Goal: Download file/media

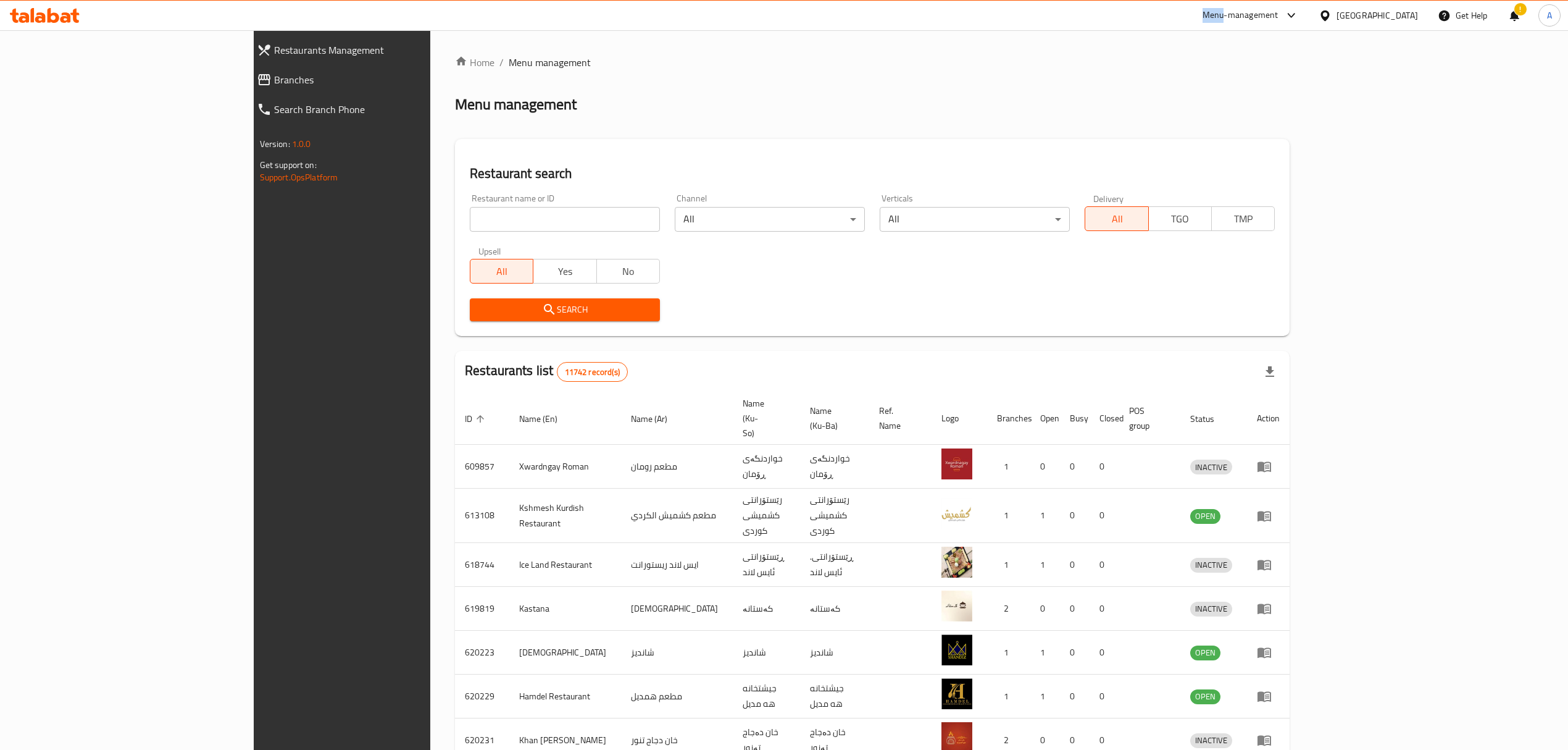
click at [52, 23] on div at bounding box center [44, 15] width 90 height 25
click at [47, 10] on icon at bounding box center [44, 14] width 70 height 14
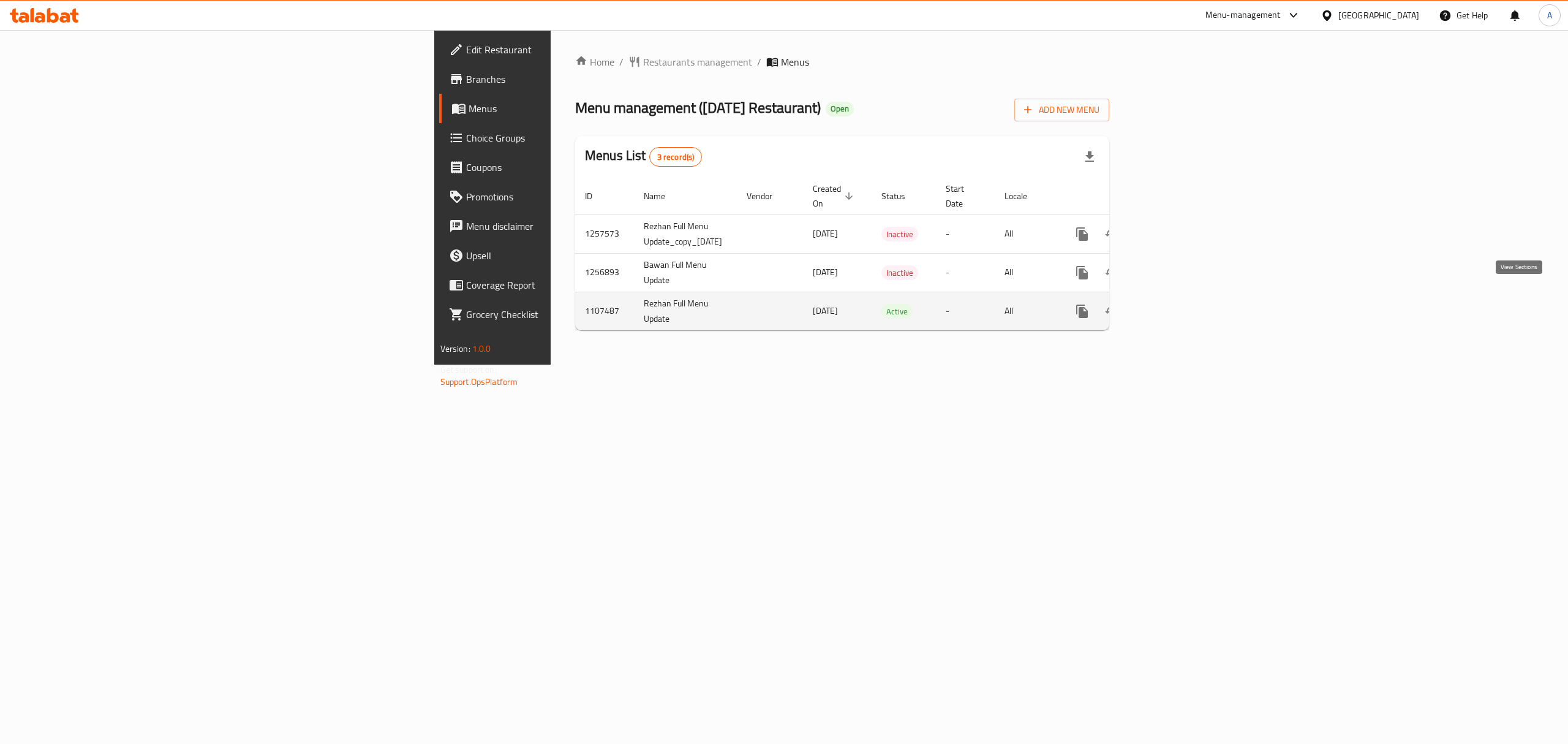
click at [1179, 304] on icon "enhanced table" at bounding box center [1170, 311] width 14 height 14
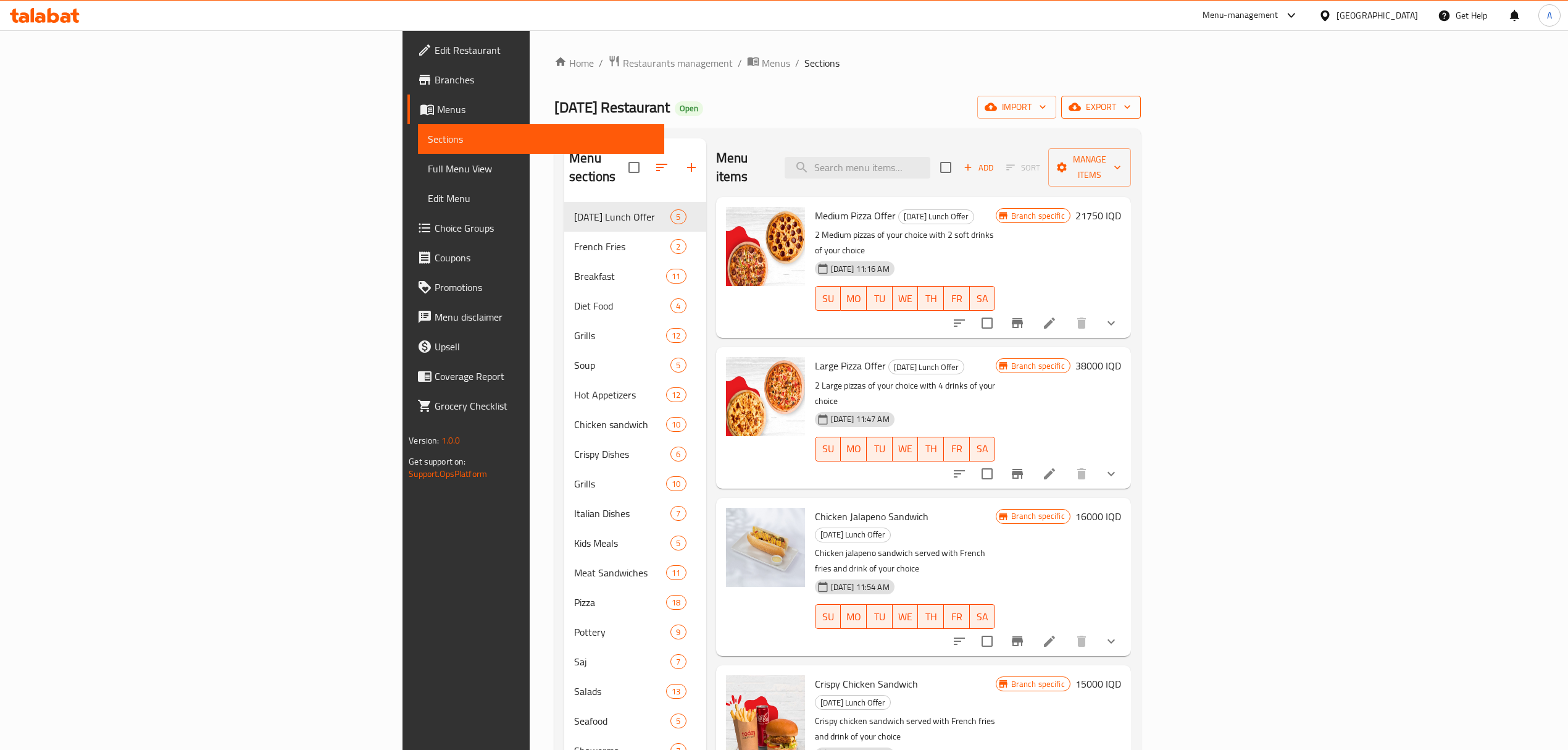
click at [1130, 111] on span "export" at bounding box center [1100, 107] width 60 height 15
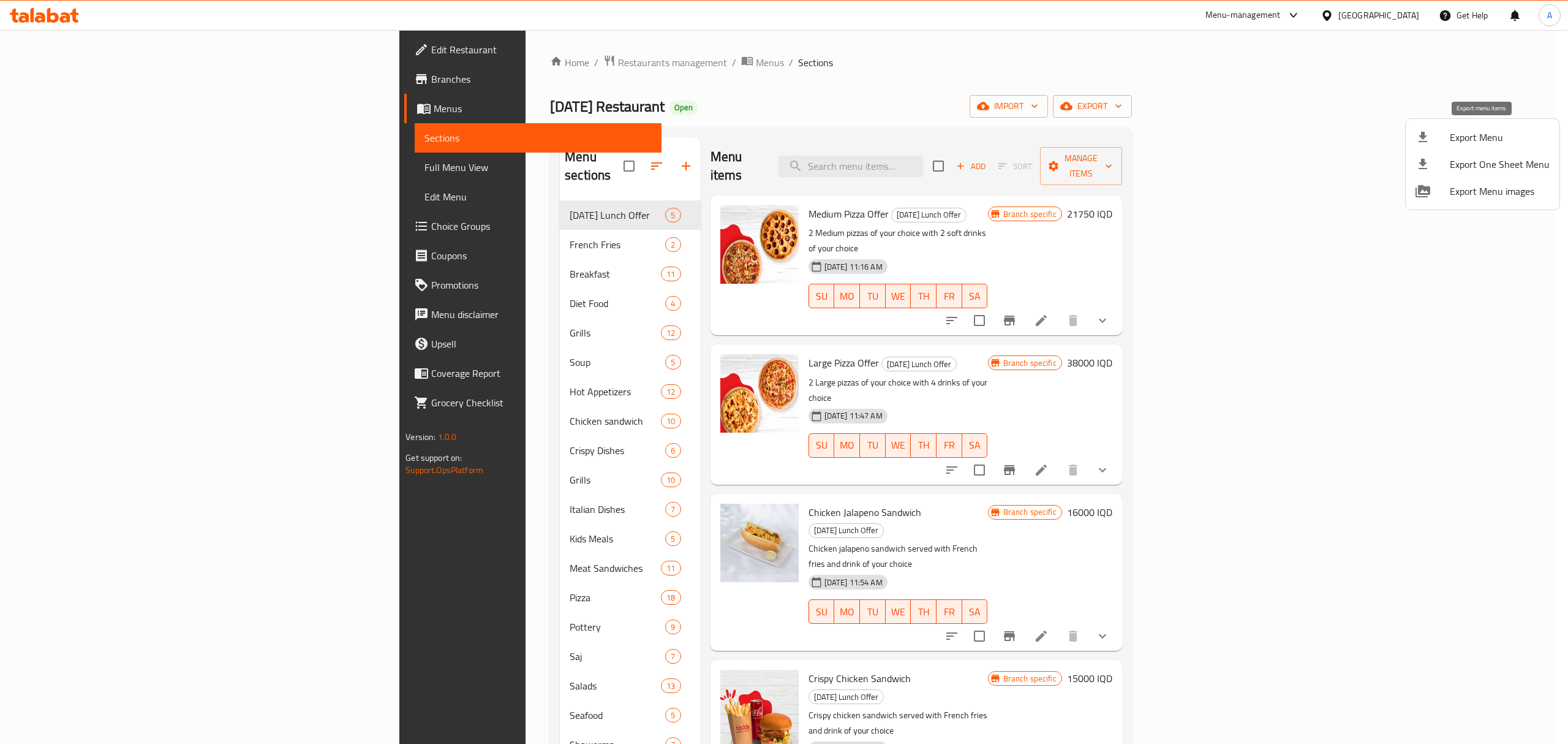
click at [1482, 140] on span "Export Menu" at bounding box center [1500, 136] width 100 height 14
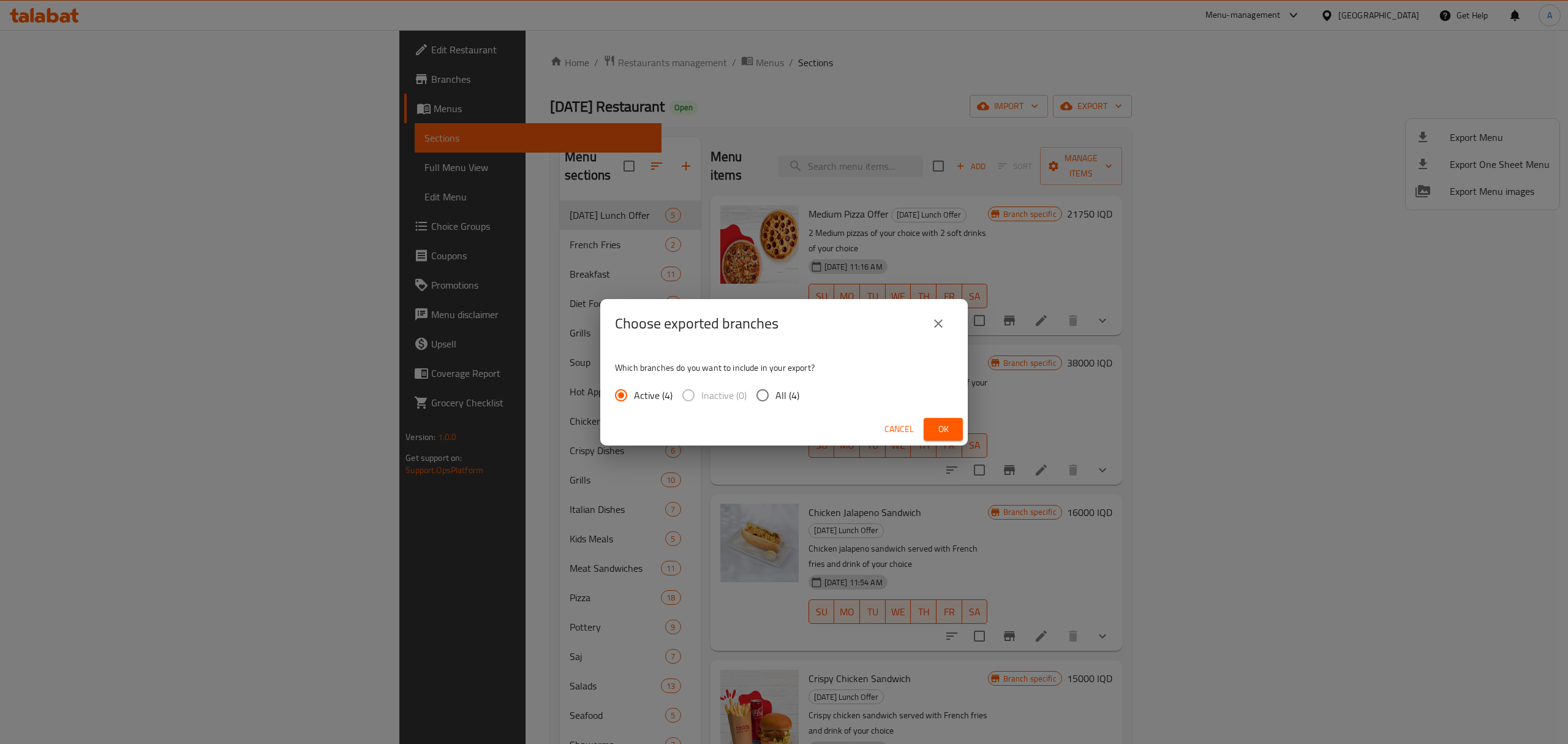
click at [918, 428] on button "Cancel" at bounding box center [899, 430] width 39 height 23
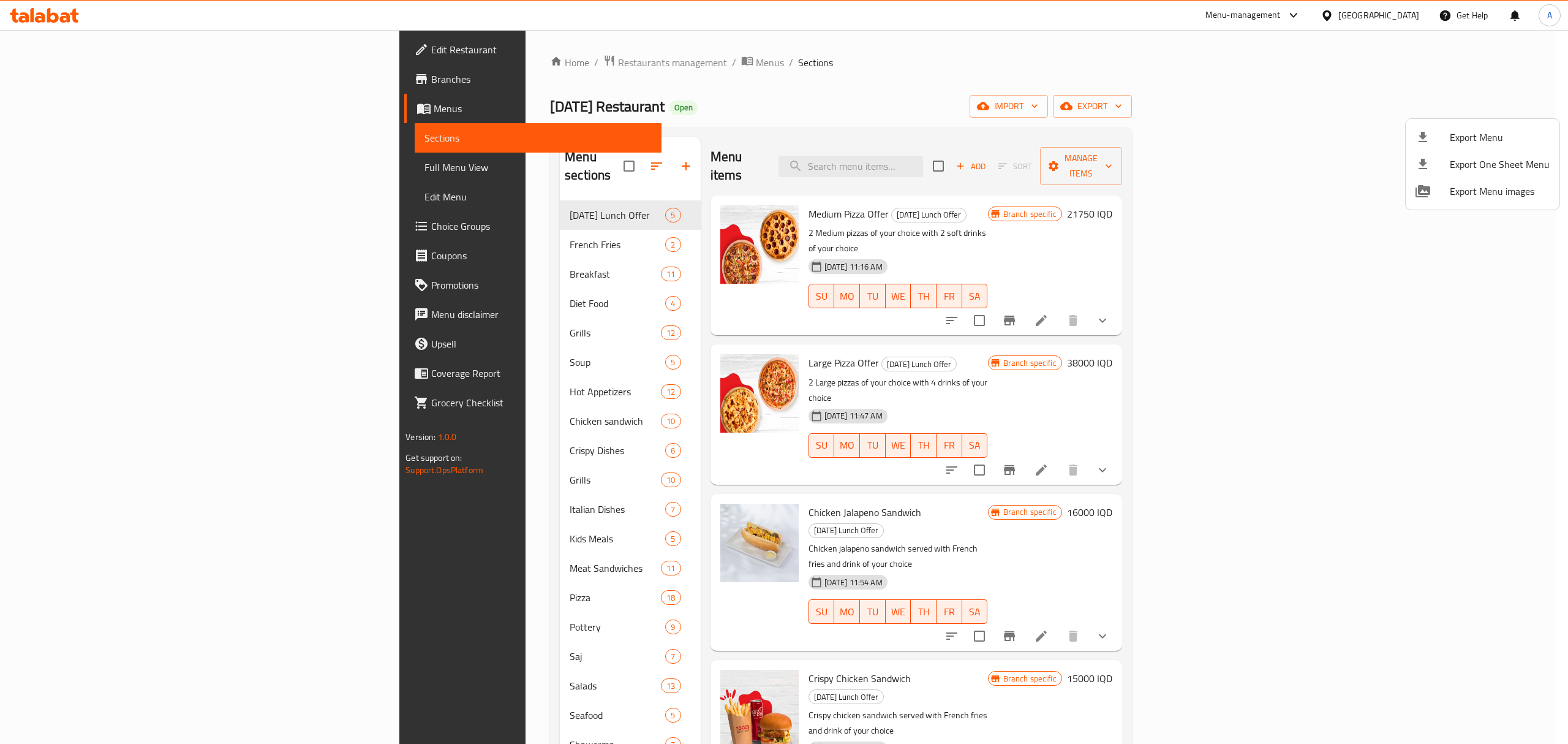
click at [1501, 99] on div at bounding box center [784, 372] width 1568 height 744
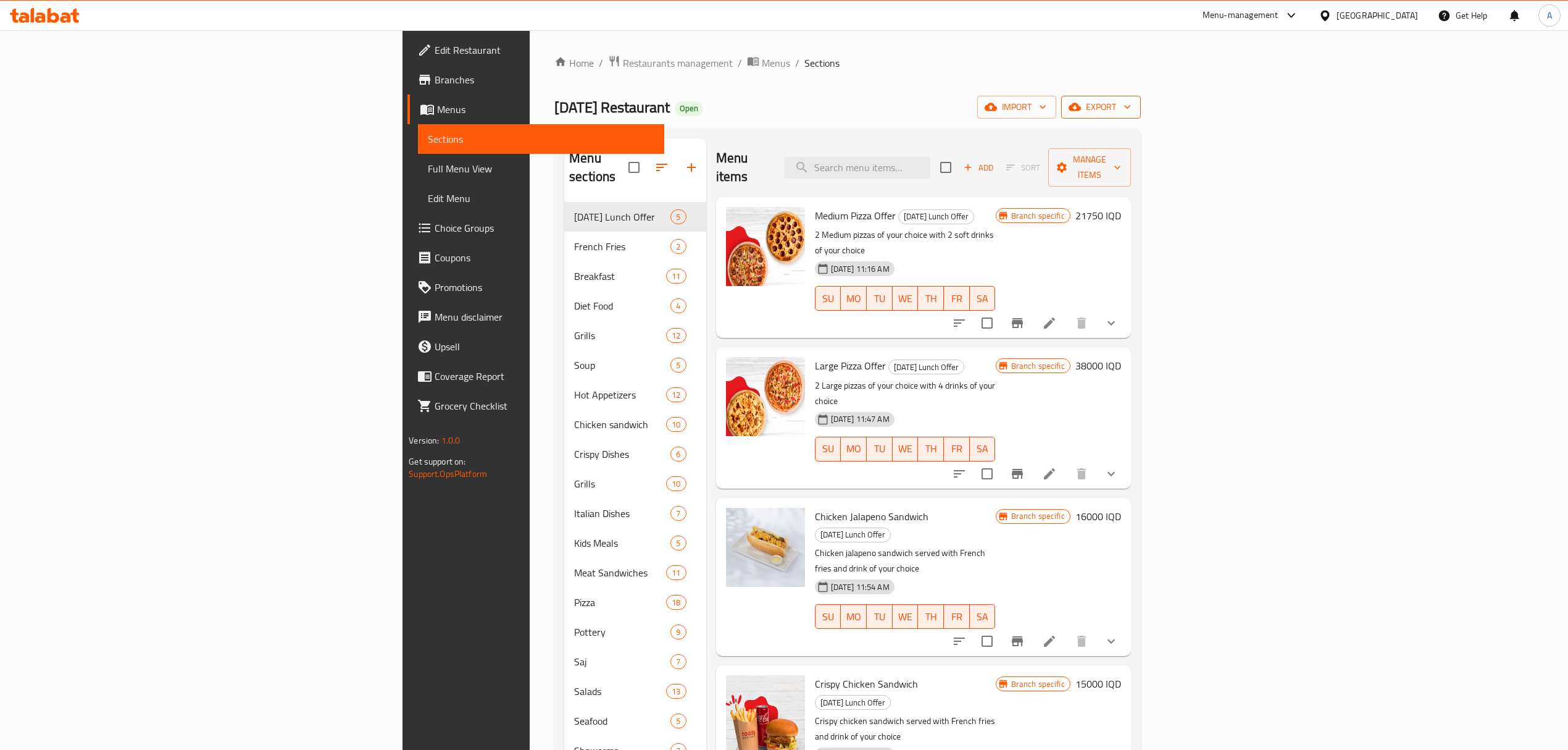
click at [1130, 114] on span "export" at bounding box center [1100, 107] width 60 height 15
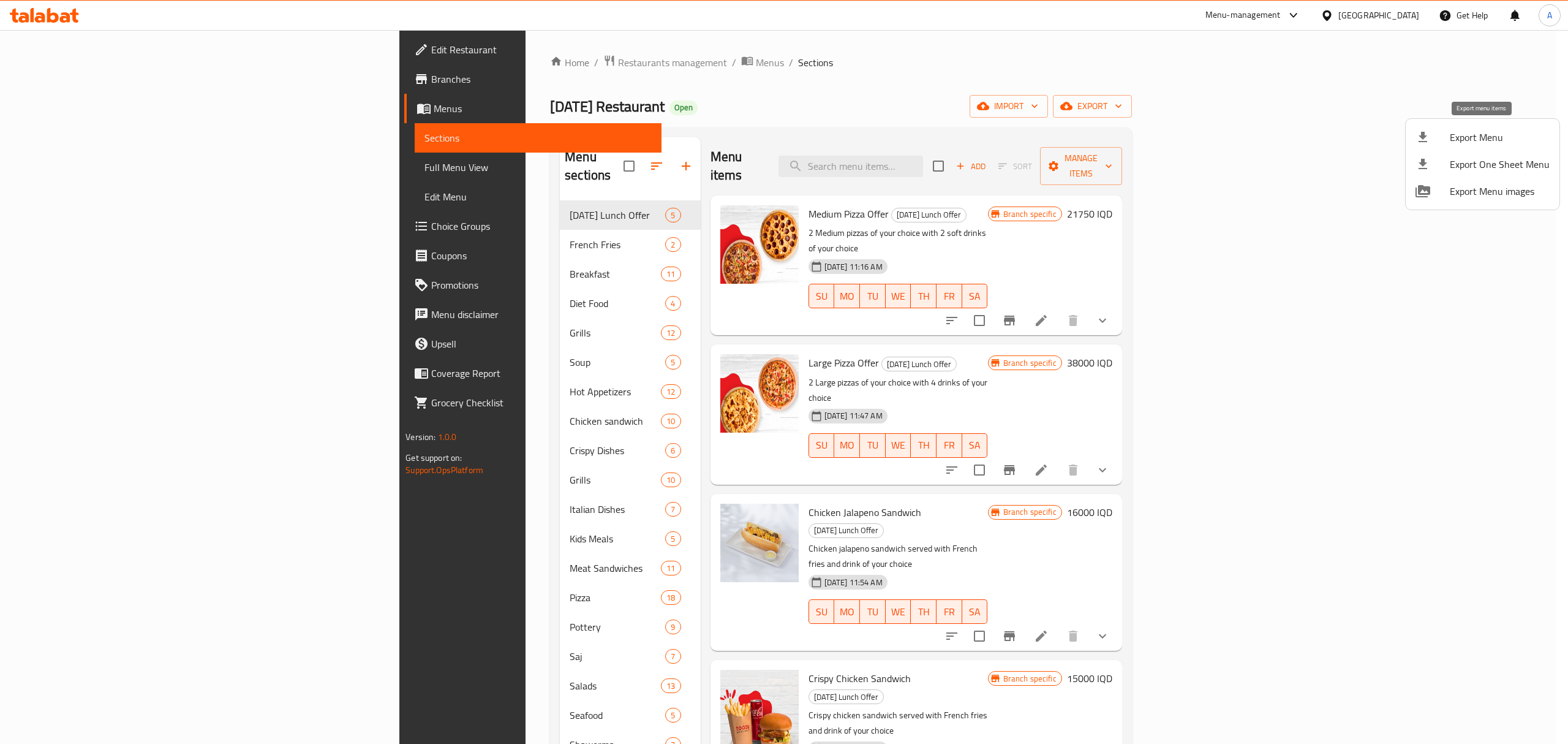
click at [1468, 143] on span "Export Menu" at bounding box center [1500, 136] width 100 height 14
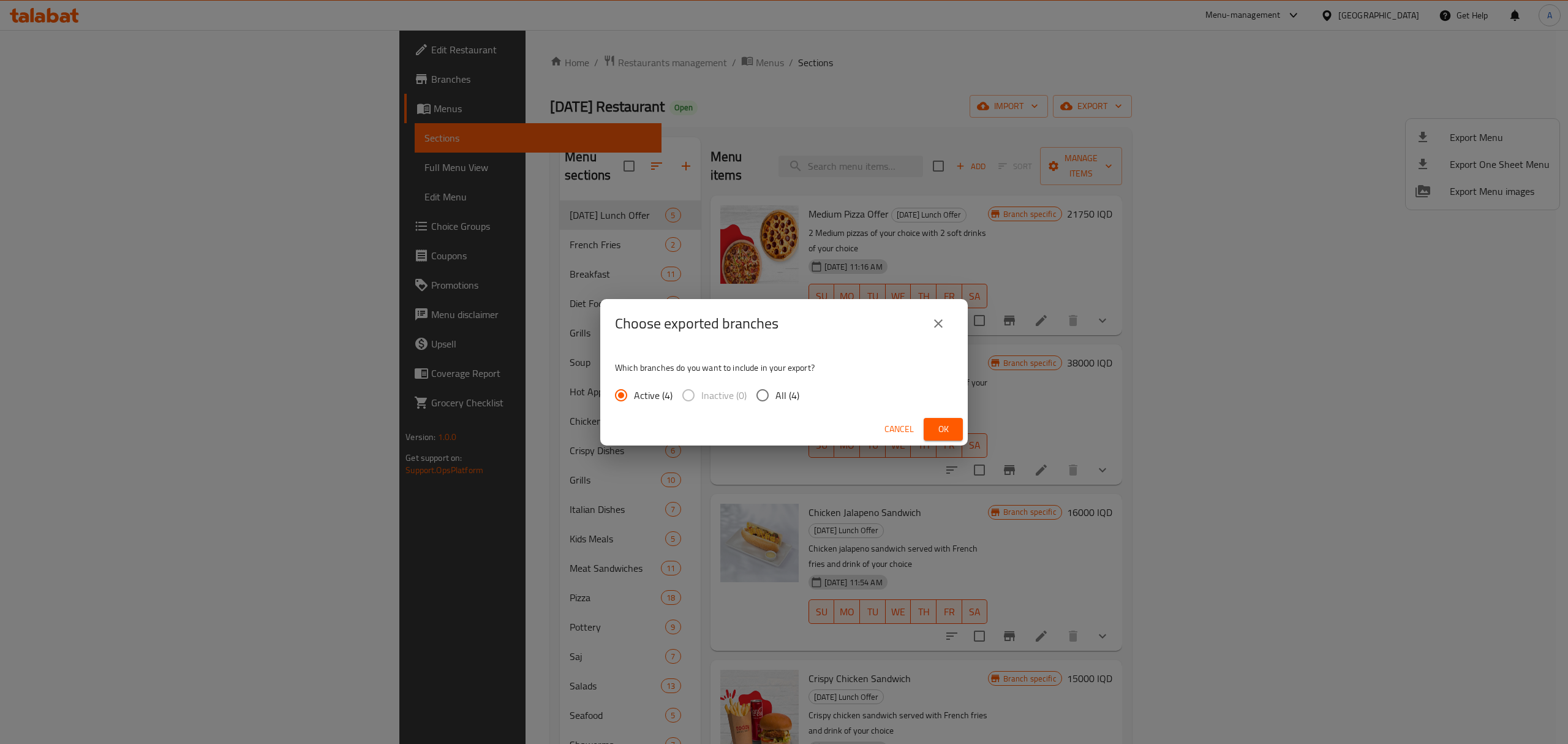
click at [786, 392] on span "All (4)" at bounding box center [787, 394] width 24 height 14
click at [776, 392] on input "All (4)" at bounding box center [762, 395] width 26 height 26
radio input "true"
click at [665, 398] on span "Active (4)" at bounding box center [653, 394] width 38 height 14
click at [634, 398] on input "Active (4)" at bounding box center [620, 395] width 26 height 26
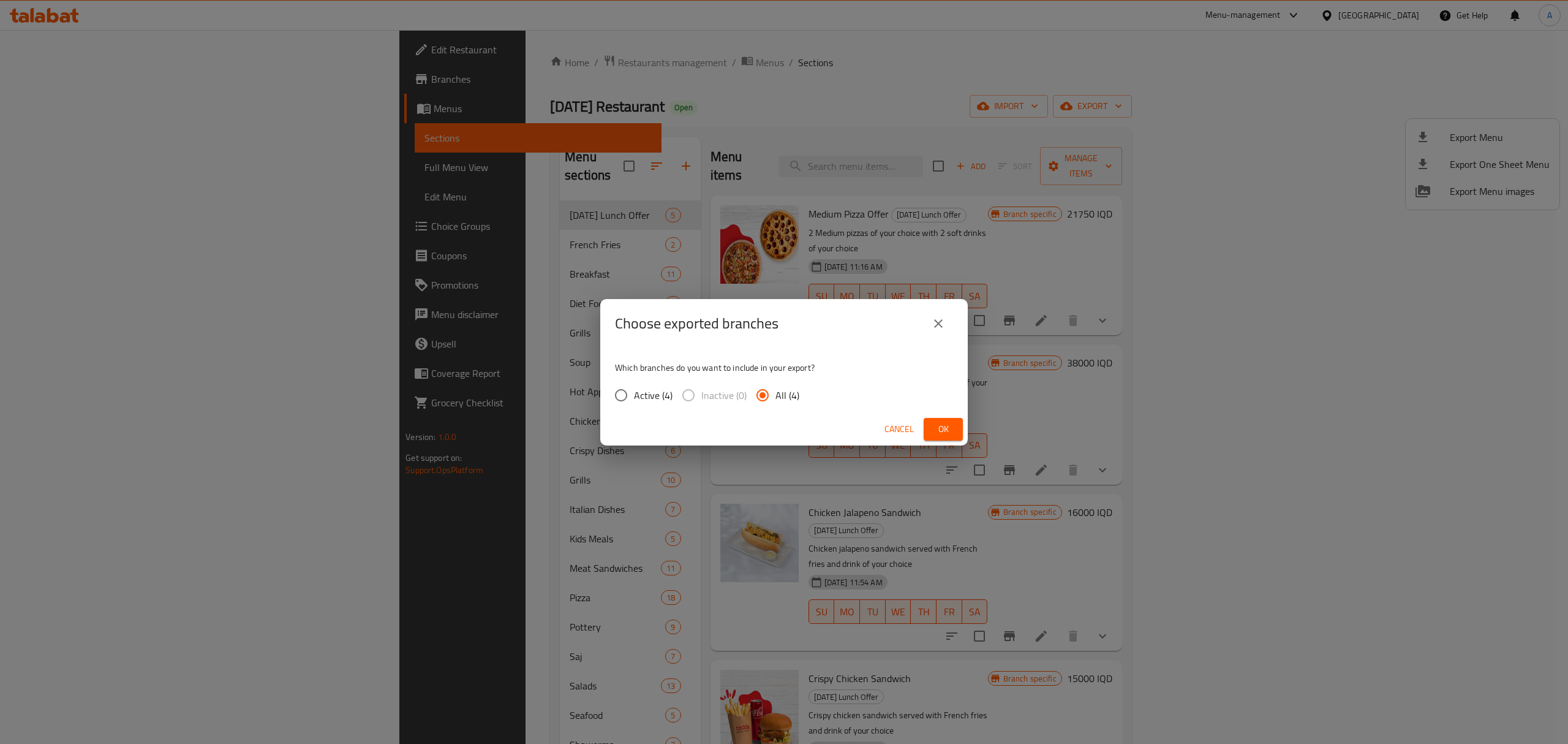
radio input "true"
click at [942, 424] on span "Ok" at bounding box center [944, 430] width 19 height 15
